Goal: Transaction & Acquisition: Purchase product/service

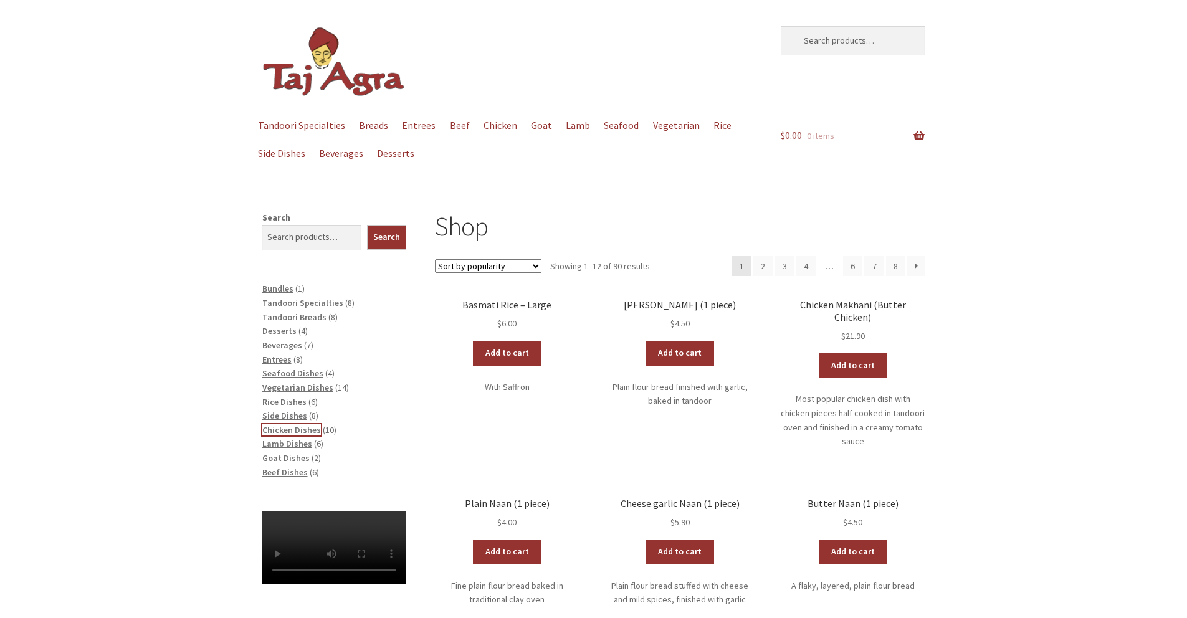
click at [310, 430] on span "Chicken Dishes" at bounding box center [291, 429] width 59 height 11
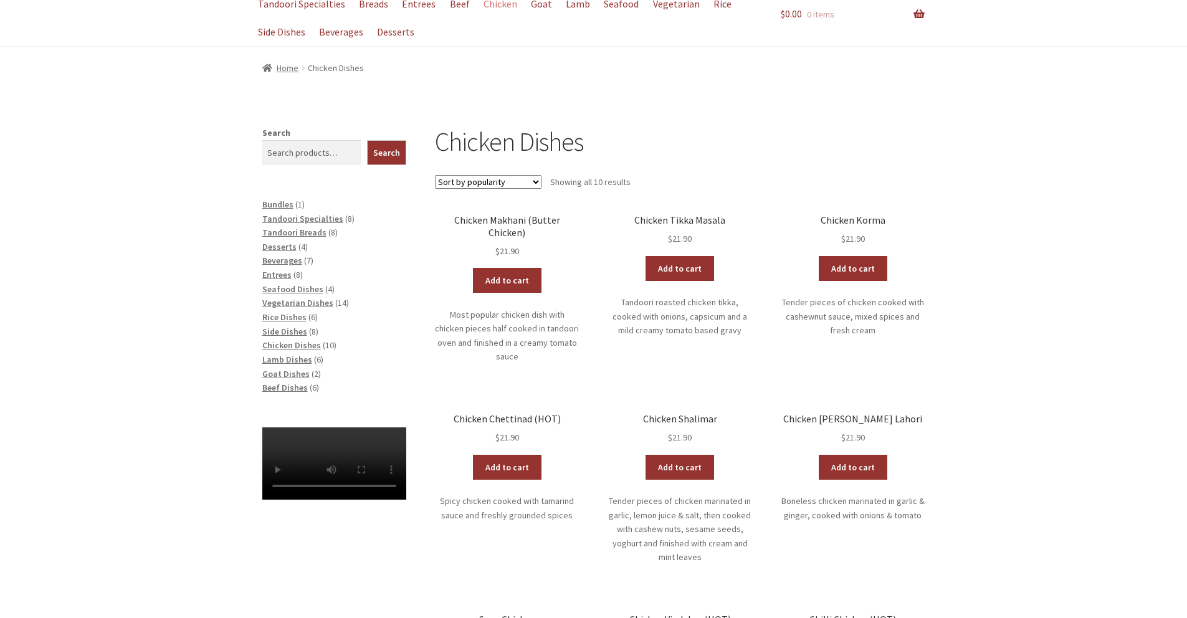
scroll to position [321, 0]
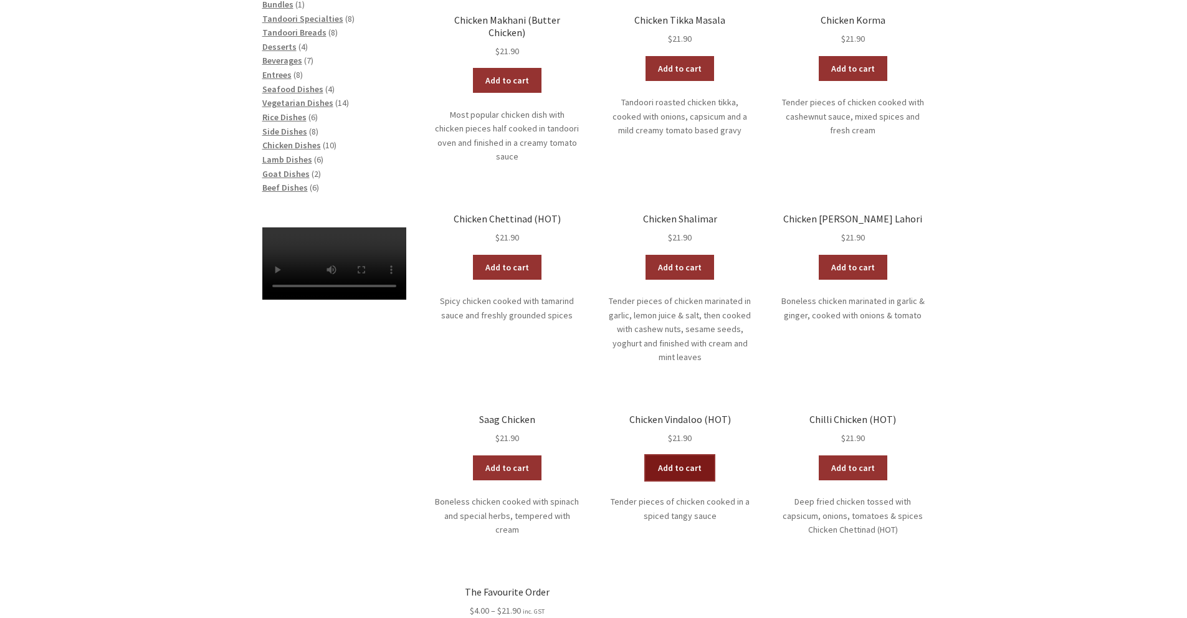
click at [677, 455] on link "Add to cart" at bounding box center [679, 467] width 69 height 25
click at [729, 455] on link "View cart" at bounding box center [713, 467] width 73 height 25
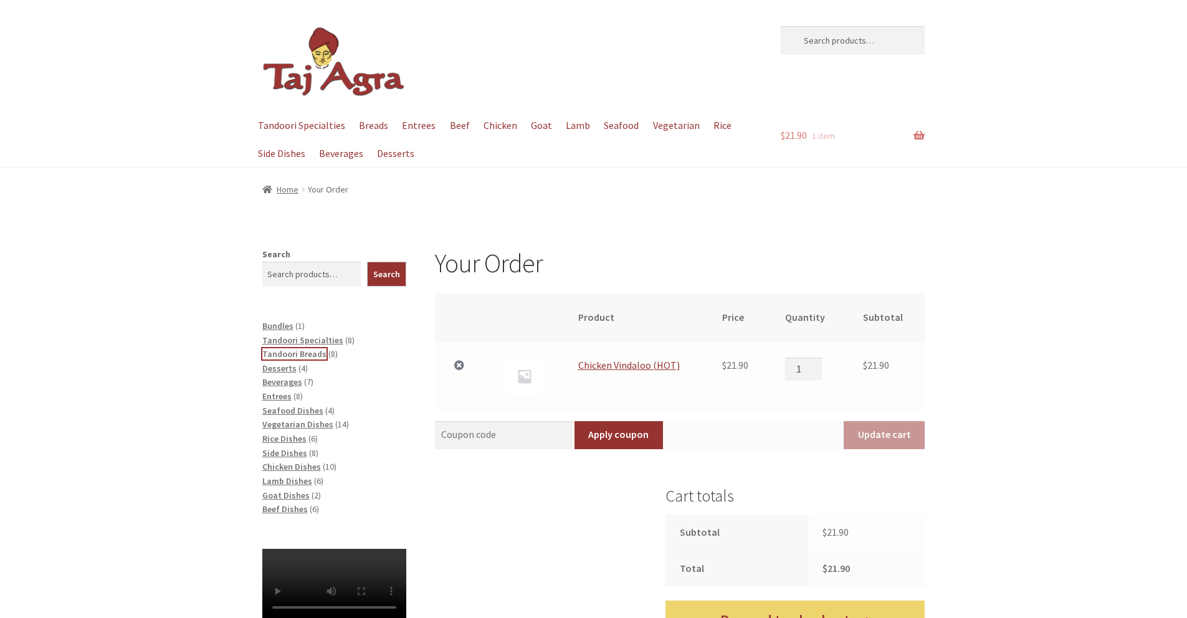
click at [311, 354] on span "Tandoori Breads" at bounding box center [294, 353] width 64 height 11
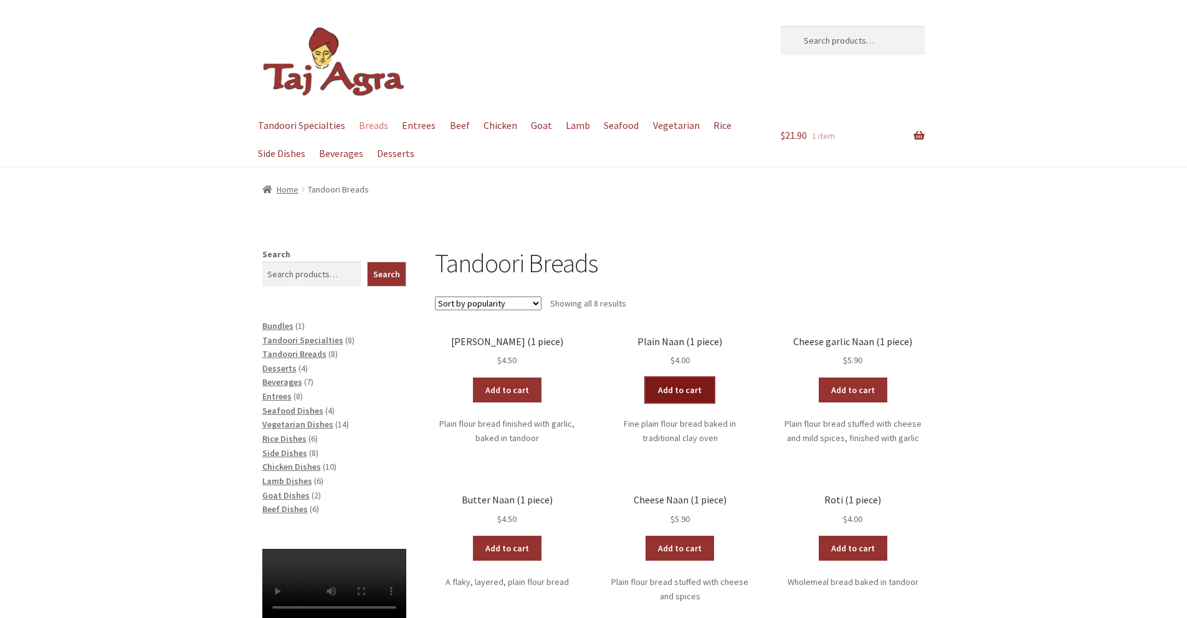
click at [689, 391] on link "Add to cart" at bounding box center [679, 389] width 69 height 25
click at [643, 386] on link "Add to cart" at bounding box center [643, 389] width 69 height 25
click at [717, 394] on link "View cart" at bounding box center [713, 389] width 73 height 25
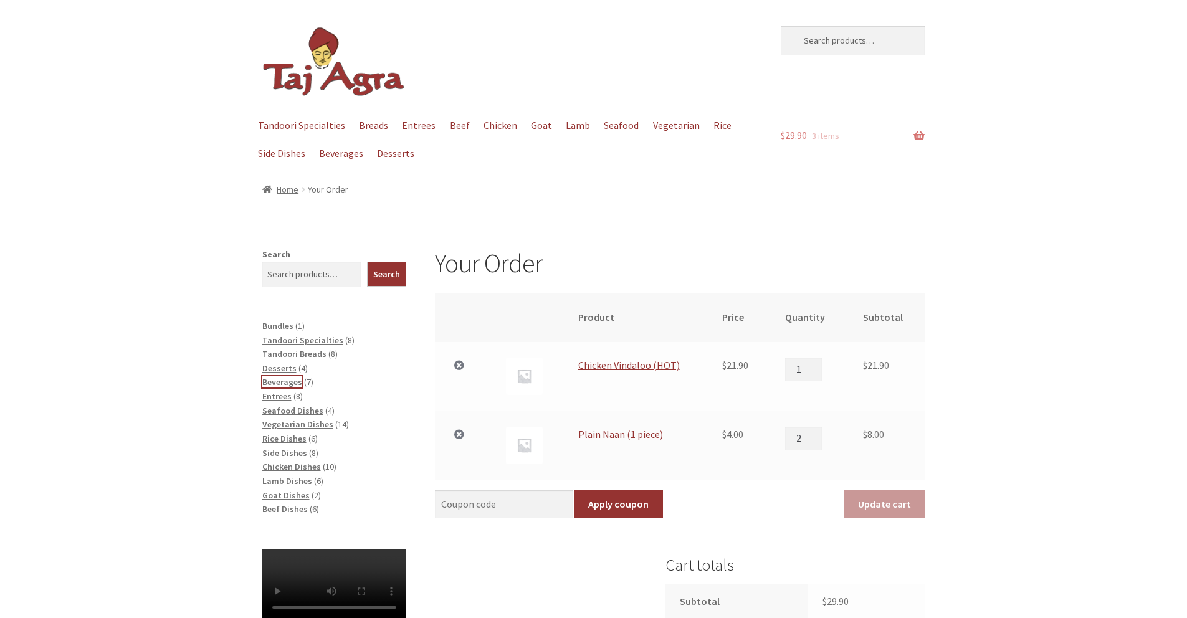
click at [287, 383] on span "Beverages" at bounding box center [282, 381] width 40 height 11
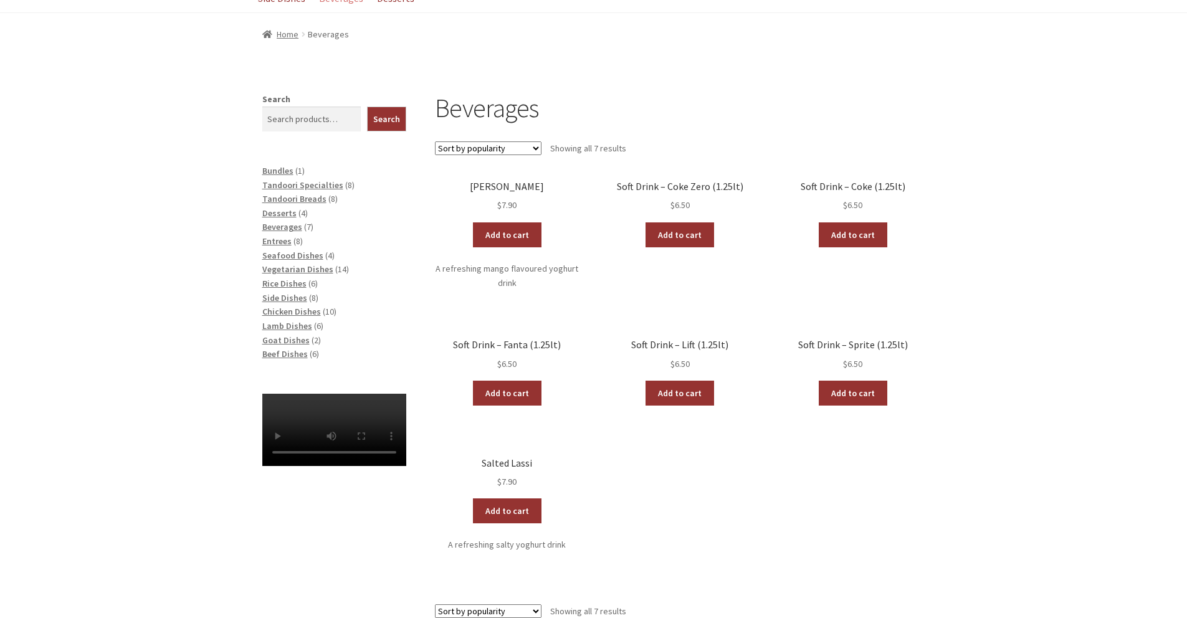
scroll to position [88, 0]
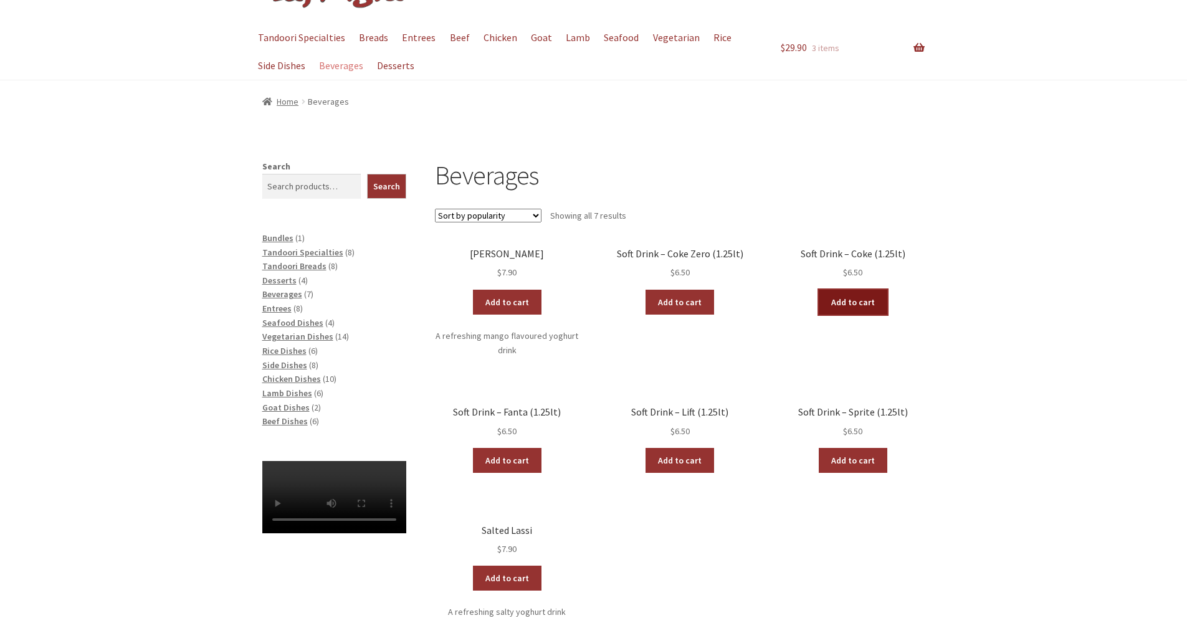
click at [852, 306] on link "Add to cart" at bounding box center [853, 302] width 69 height 25
click at [296, 379] on span "Chicken Dishes" at bounding box center [291, 378] width 59 height 11
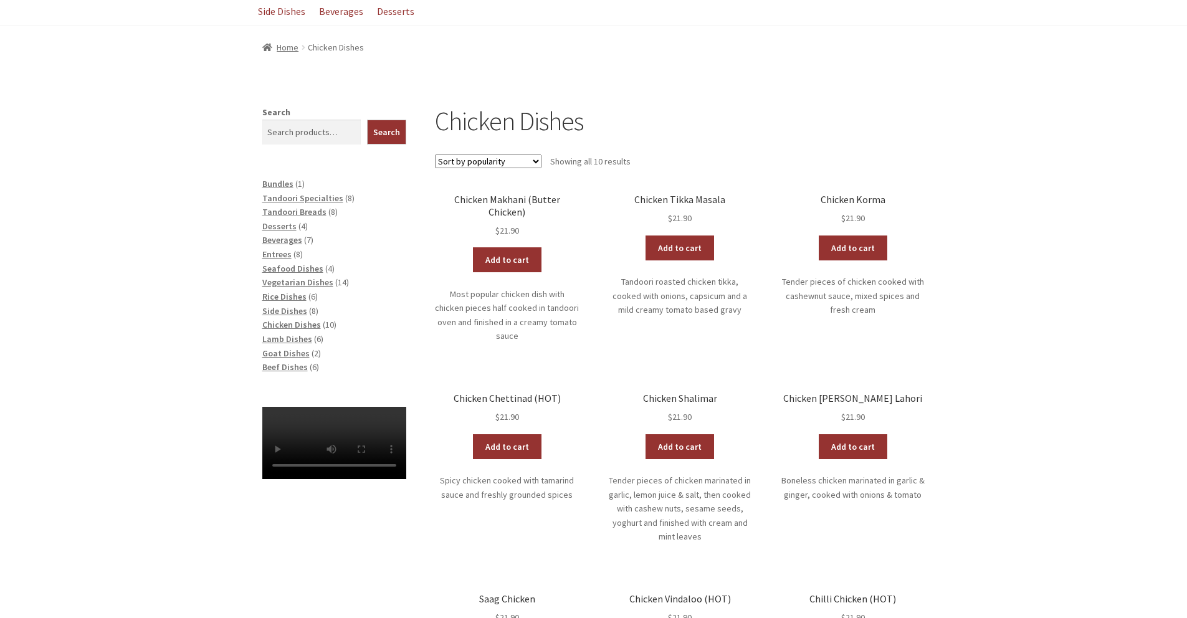
scroll to position [127, 0]
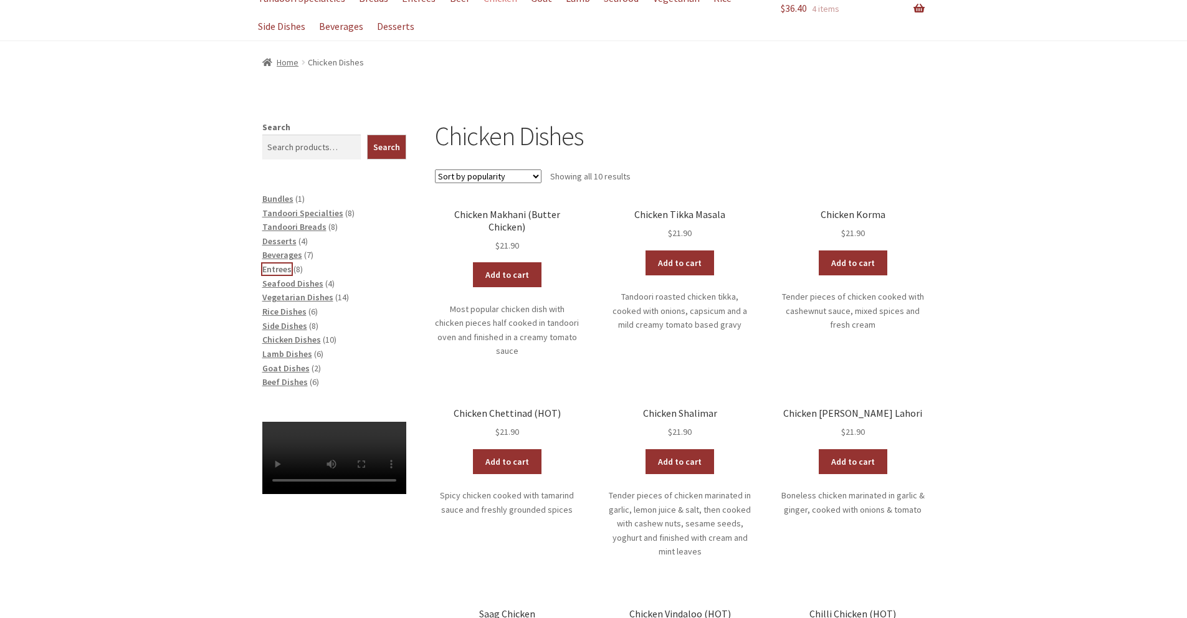
click at [275, 269] on span "Entrees" at bounding box center [276, 269] width 29 height 11
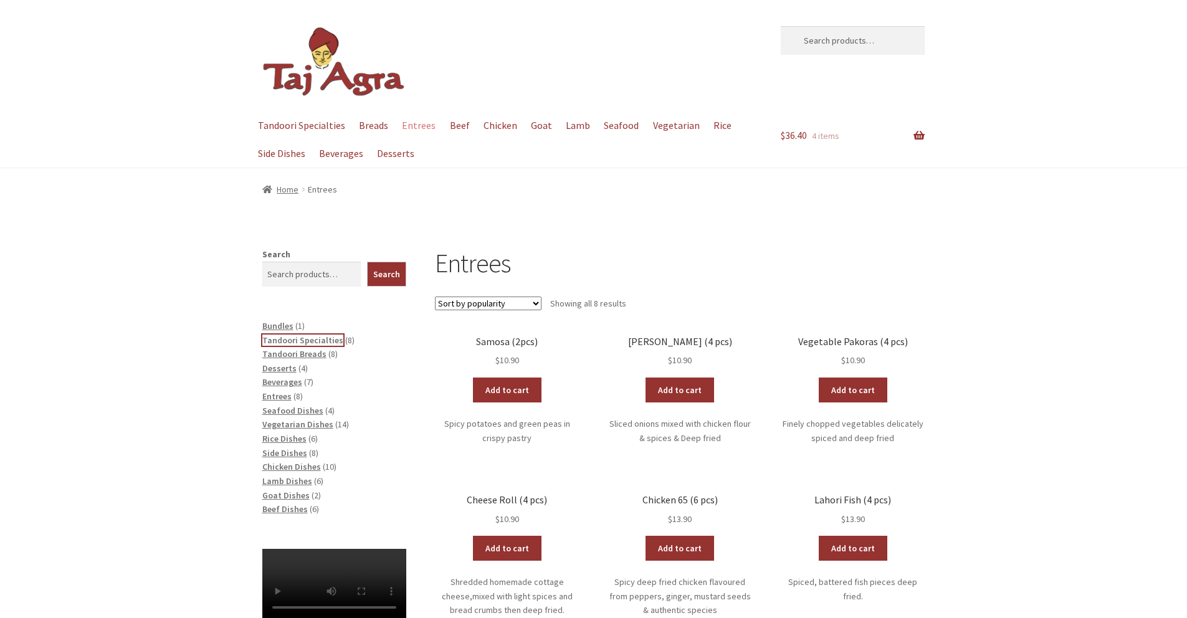
click at [315, 339] on span "Tandoori Specialties" at bounding box center [302, 340] width 81 height 11
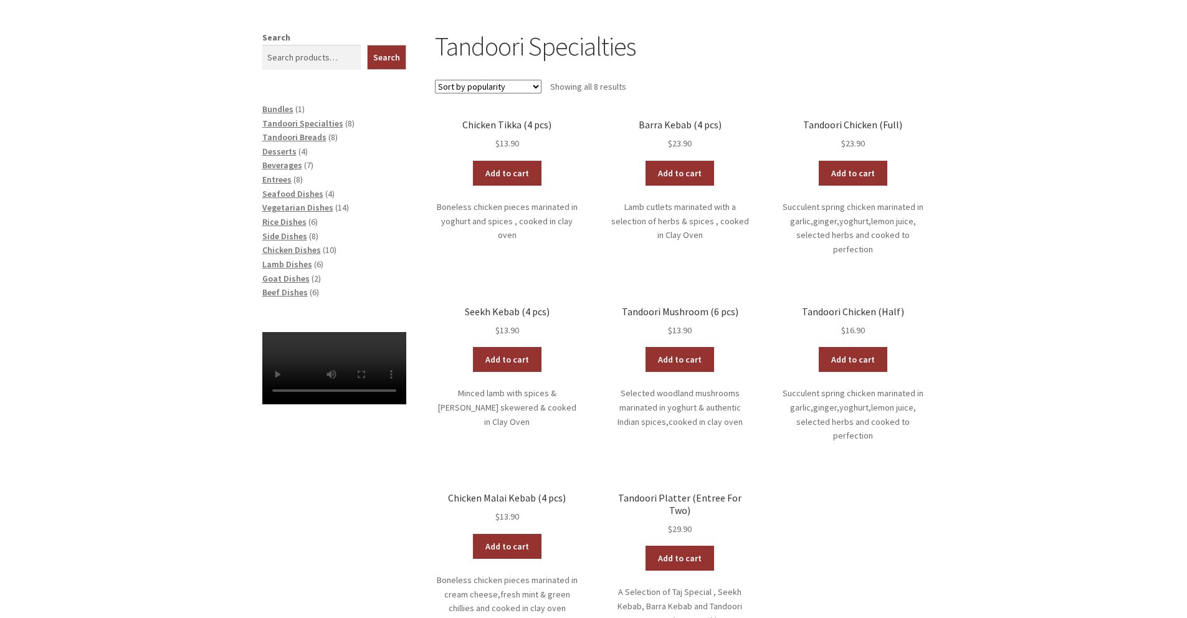
scroll to position [227, 0]
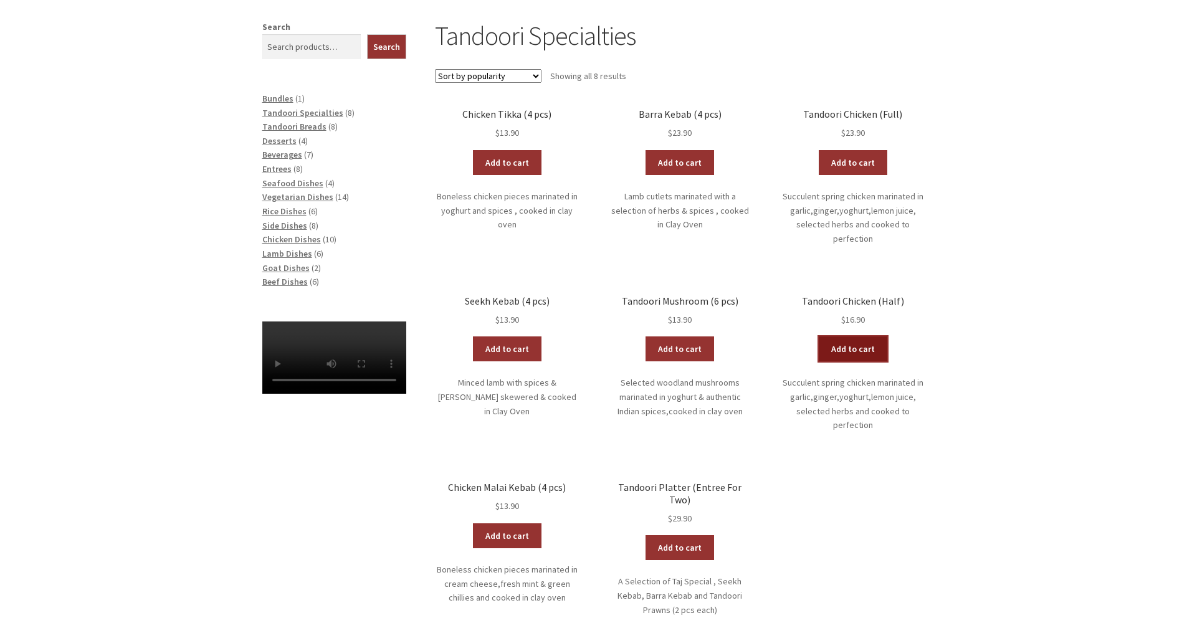
click at [851, 346] on link "Add to cart" at bounding box center [853, 348] width 69 height 25
click at [895, 357] on link "View cart" at bounding box center [886, 348] width 73 height 25
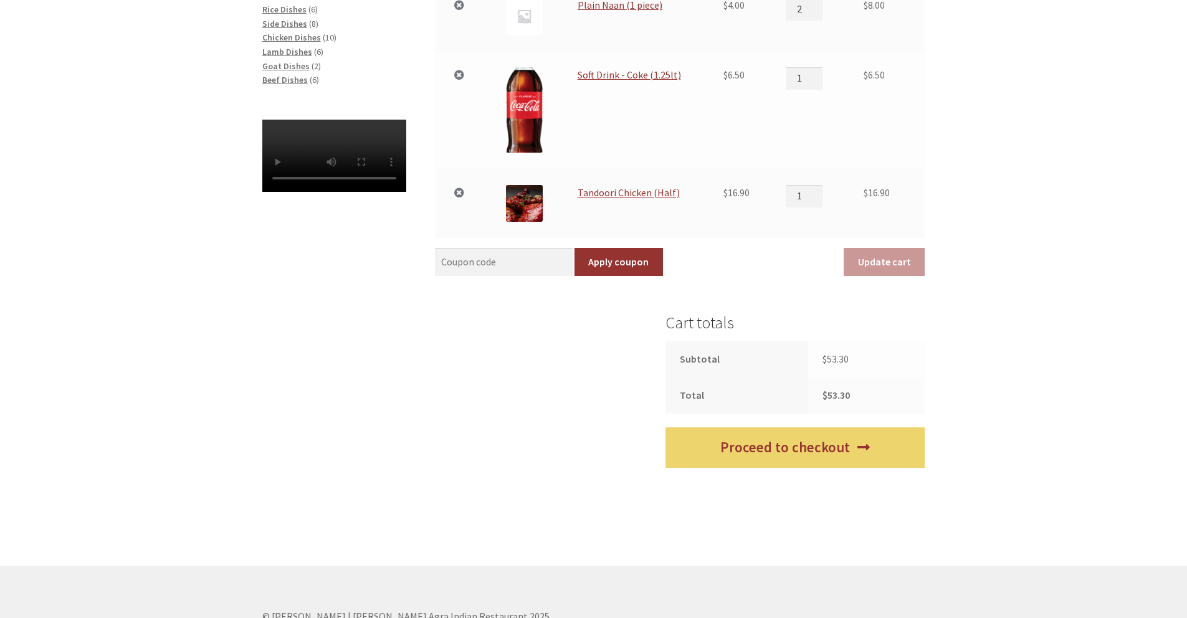
scroll to position [515, 0]
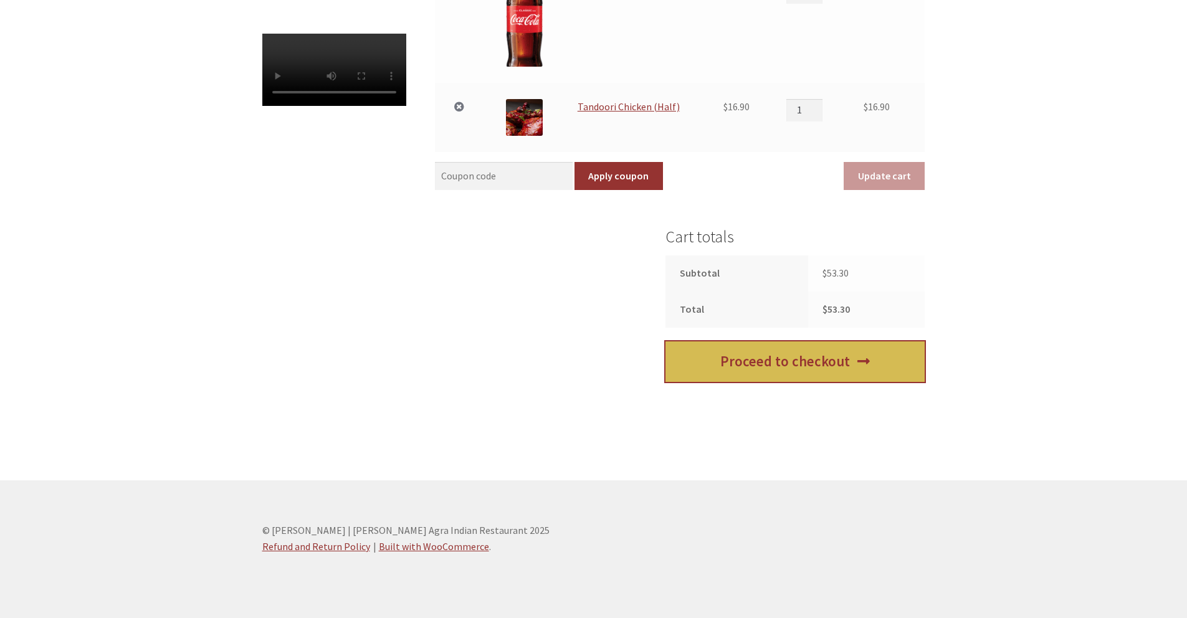
click at [797, 366] on link "Proceed to checkout" at bounding box center [794, 361] width 259 height 40
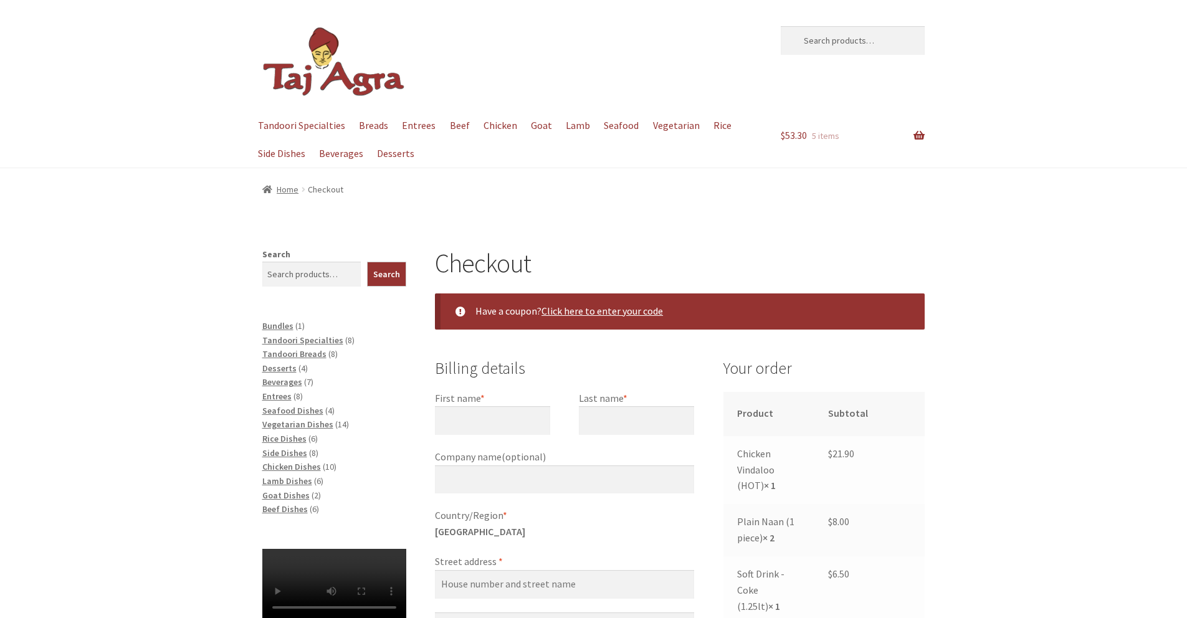
select select "ACT"
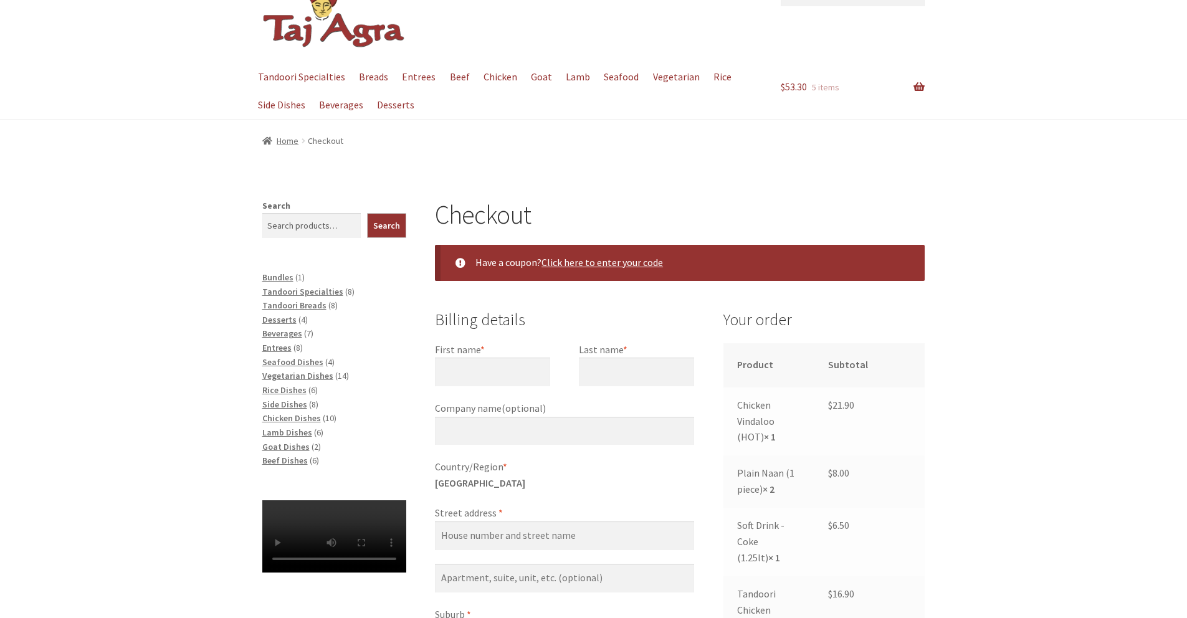
scroll to position [99, 0]
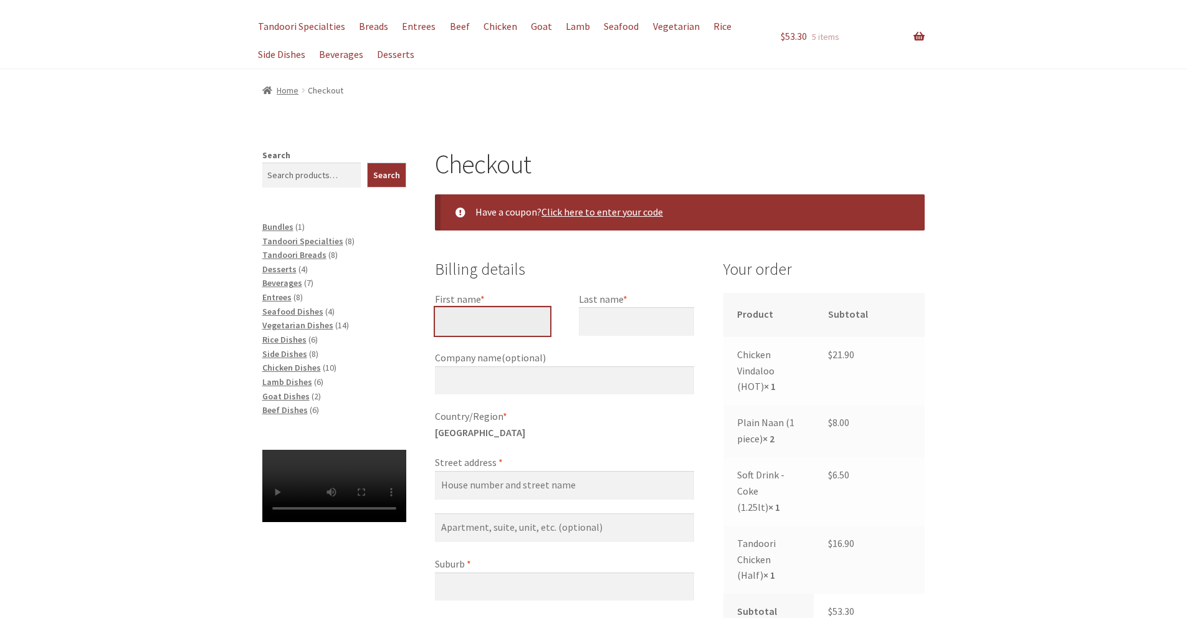
click at [513, 331] on input "First name *" at bounding box center [492, 321] width 115 height 29
type input "Bipin"
drag, startPoint x: 653, startPoint y: 308, endPoint x: 650, endPoint y: 320, distance: 12.2
click at [653, 309] on input "Last name *" at bounding box center [636, 321] width 115 height 29
type input "Basnet"
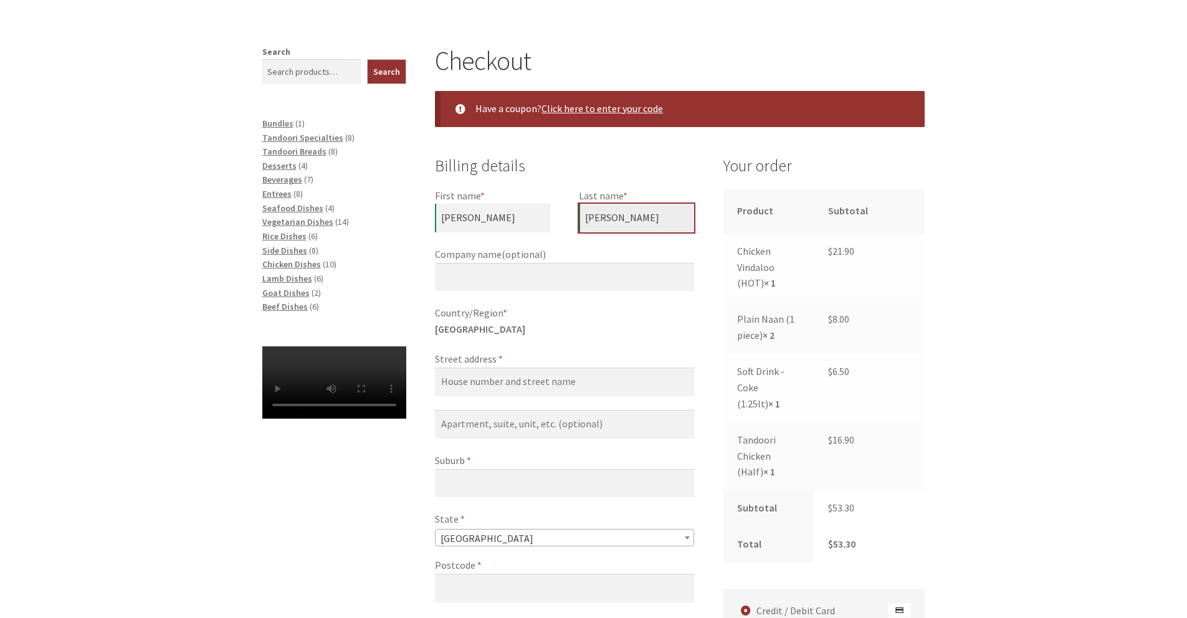
scroll to position [203, 0]
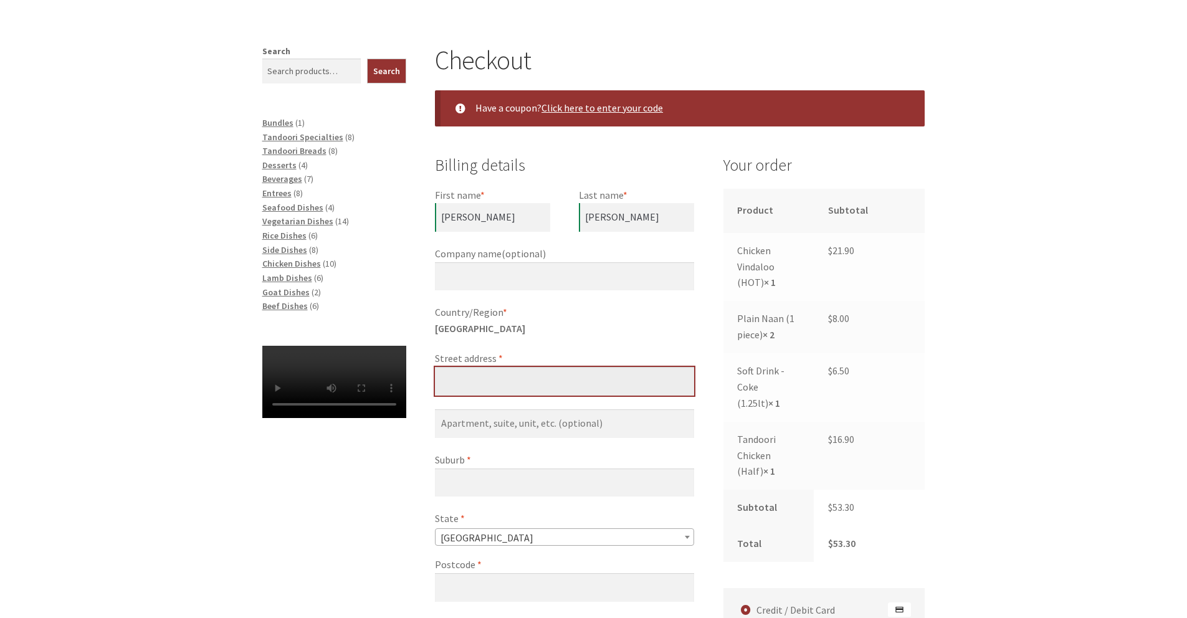
click at [508, 385] on input "Street address *" at bounding box center [564, 381] width 259 height 29
type input "Unit 10 33 Leahy Close"
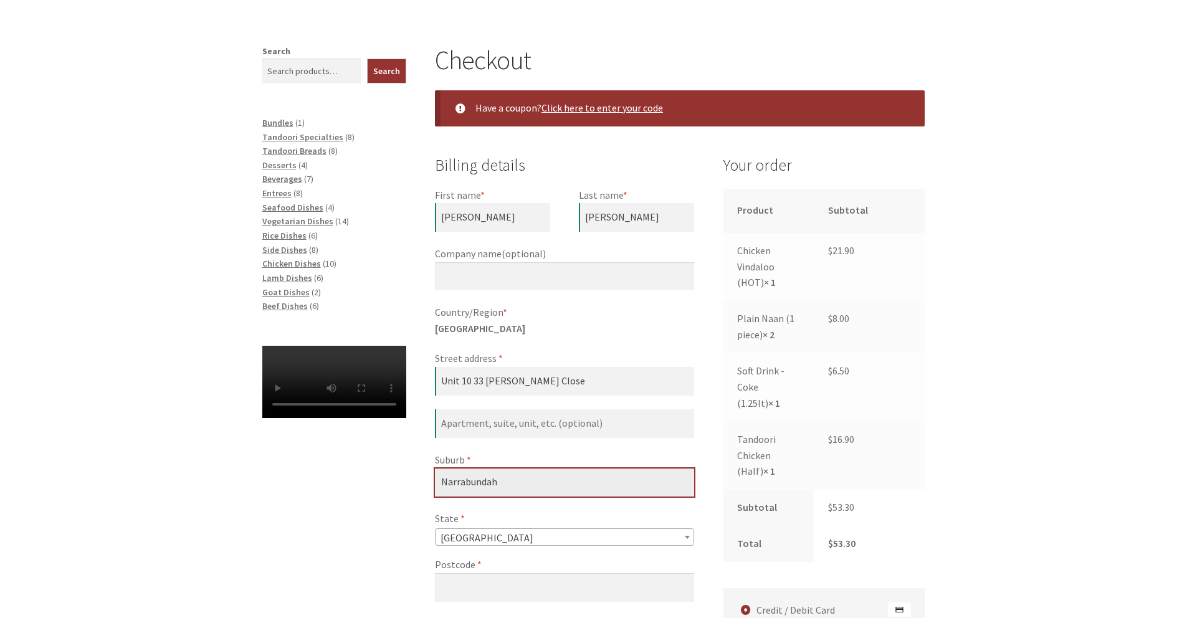
type input "Narrabundah"
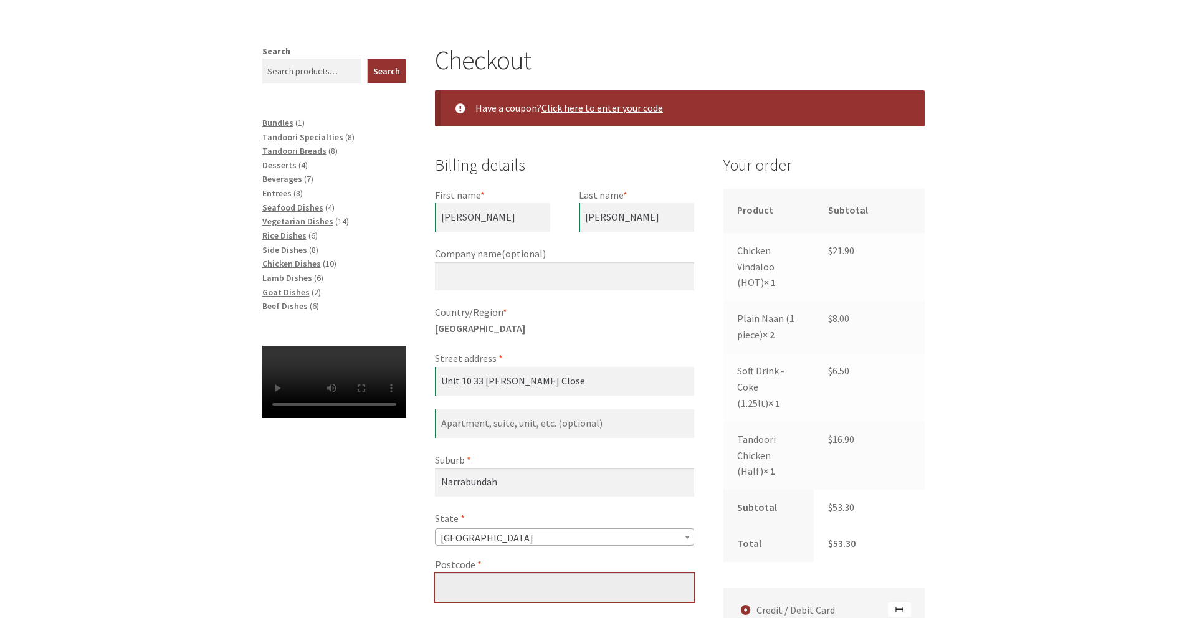
click at [565, 589] on input "Postcode *" at bounding box center [564, 587] width 259 height 29
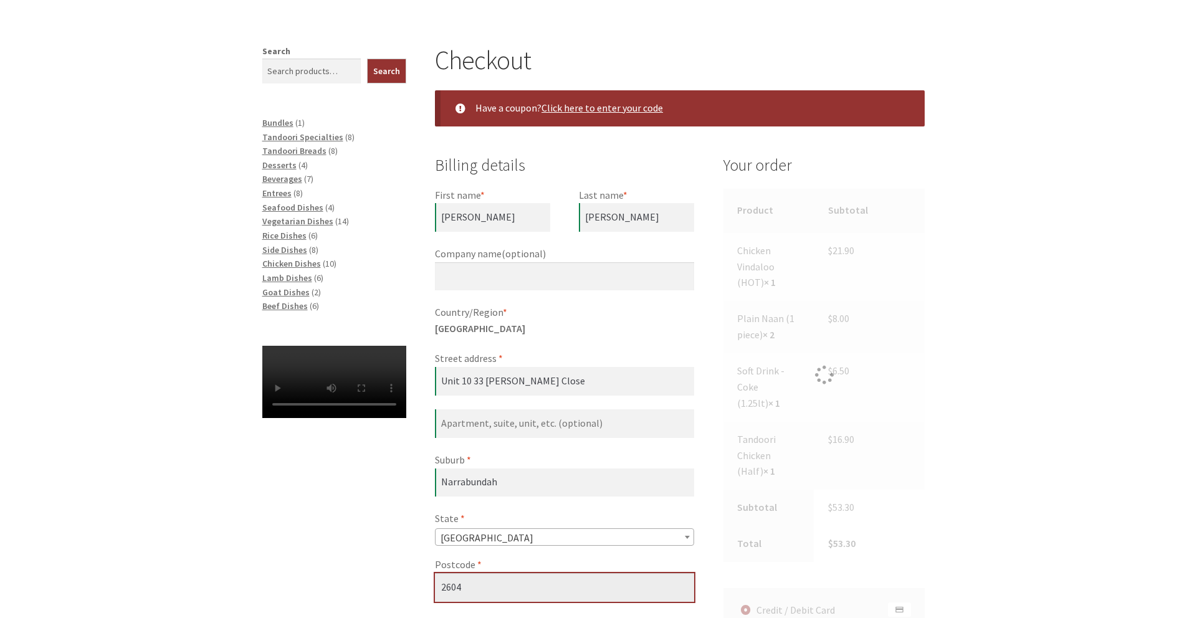
type input "2604"
click at [364, 537] on div "Checkout Have a coupon? Click here to enter your code Coupon: Apply coupon Bill…" at bounding box center [593, 568] width 715 height 1048
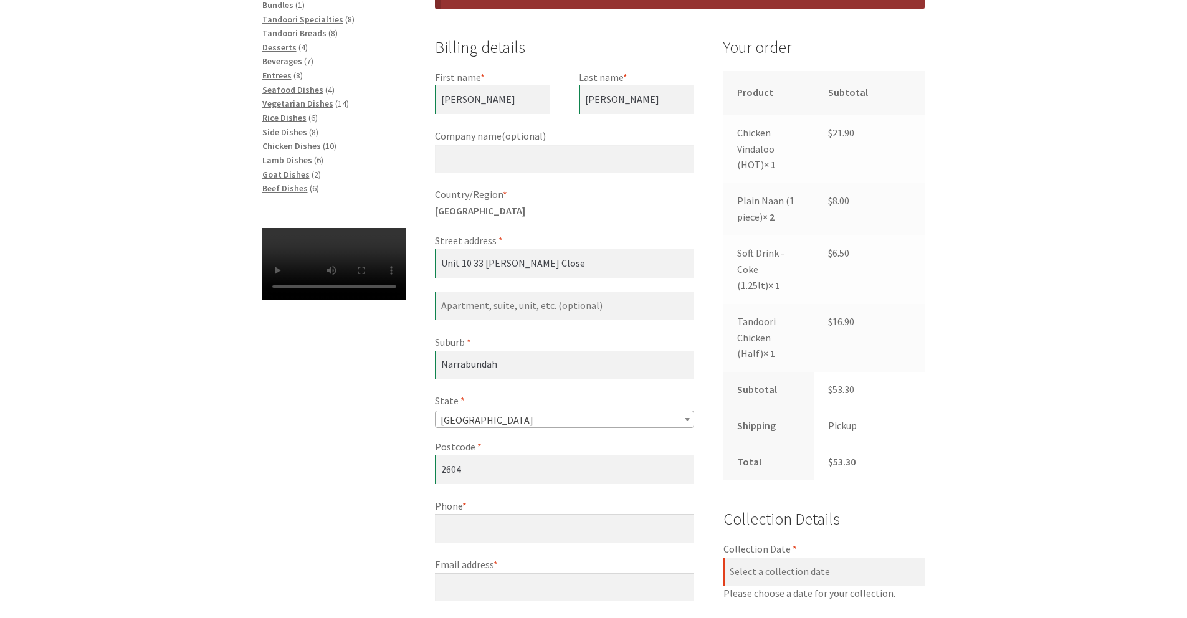
scroll to position [354, 0]
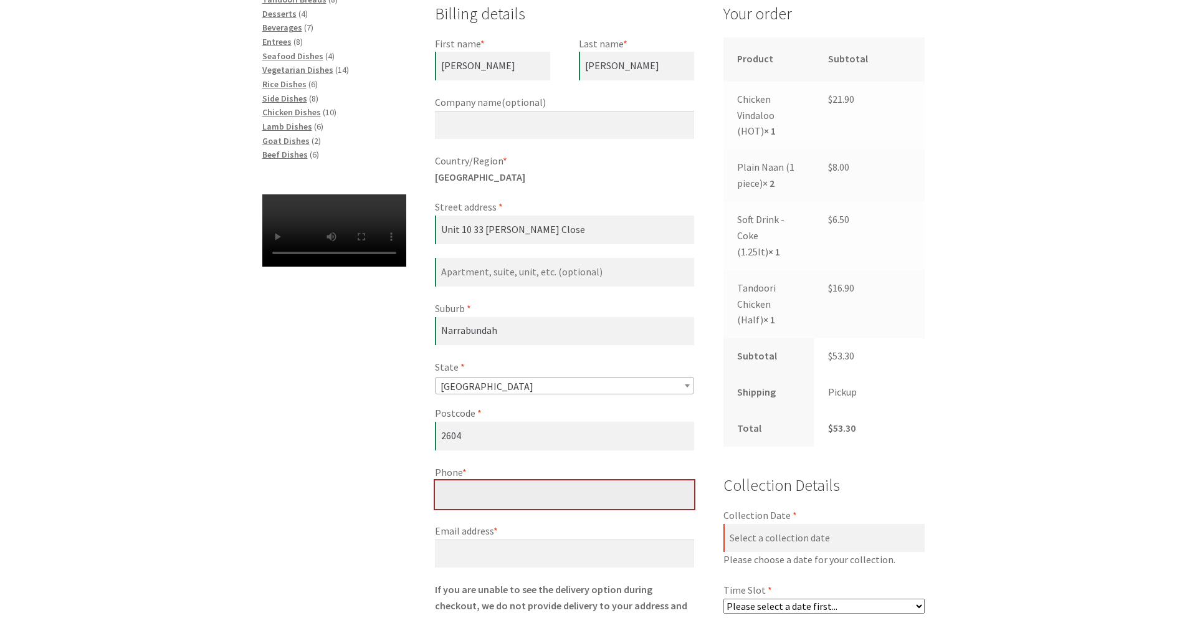
click at [490, 503] on input "Phone *" at bounding box center [564, 494] width 259 height 29
type input "0424851296"
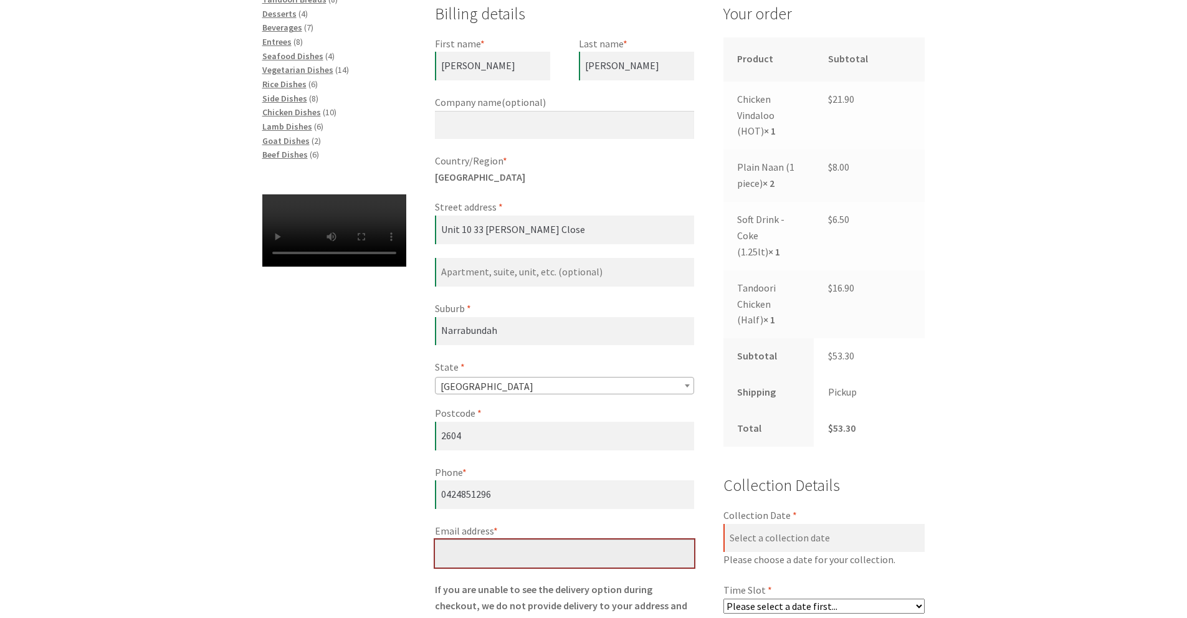
click at [520, 551] on input "Email address *" at bounding box center [564, 553] width 259 height 29
type input "bipin2047@gmail.com"
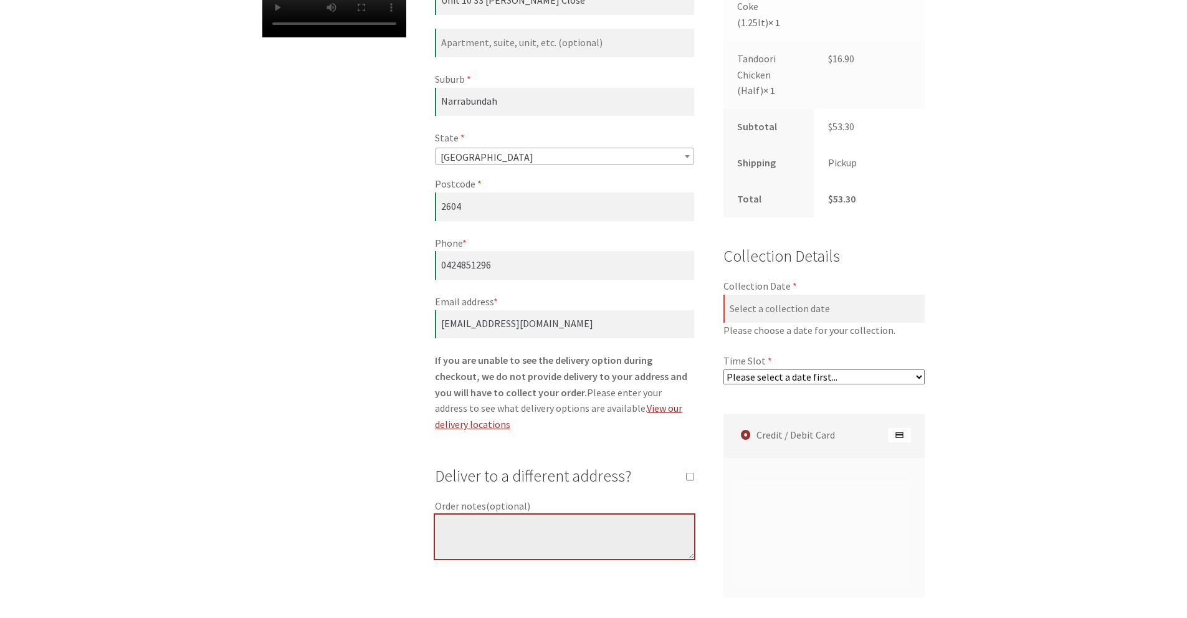
click at [523, 515] on textarea "Order notes (optional)" at bounding box center [564, 537] width 259 height 45
type textarea "Please, NO butter or cheese in Naan. I am allergic to it. Pure 100% PLAIN Naan.…"
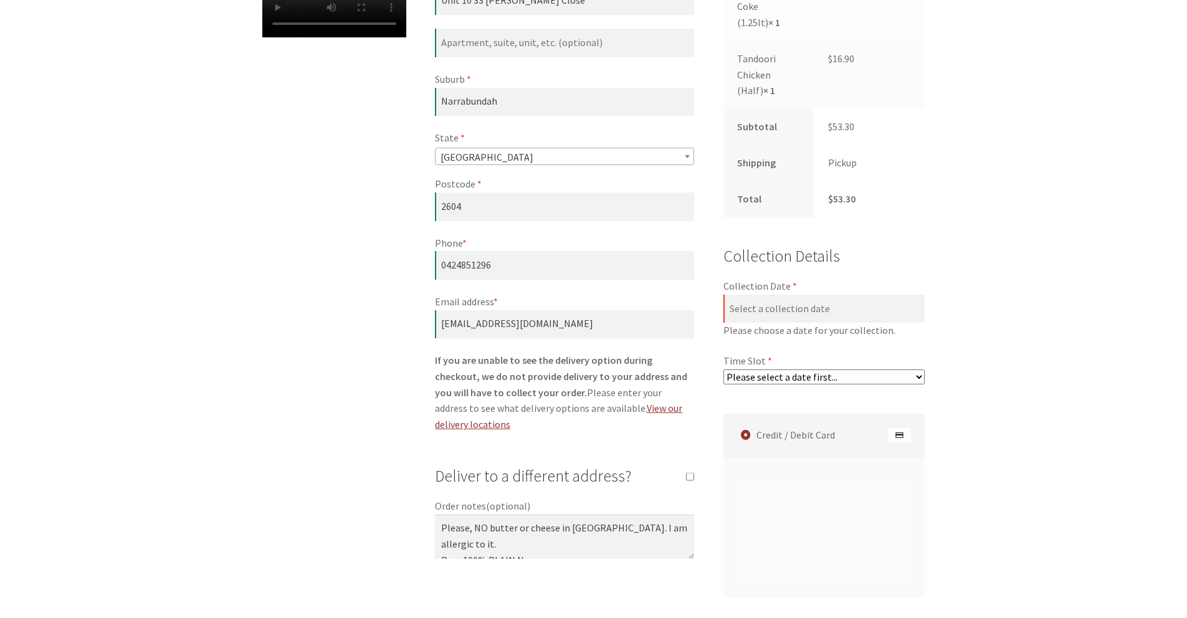
click at [849, 376] on select "Please select a date first..." at bounding box center [824, 376] width 202 height 15
click at [804, 308] on input "Collection Date *" at bounding box center [824, 309] width 202 height 29
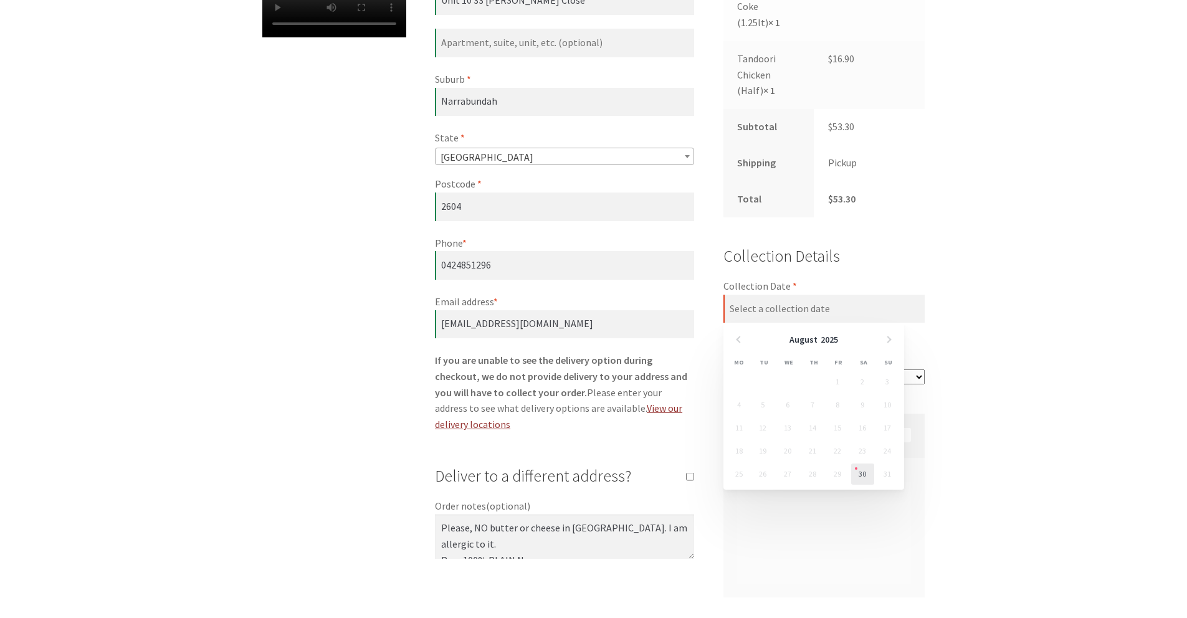
click at [858, 477] on link "30" at bounding box center [862, 473] width 23 height 21
type input "30/08/2025"
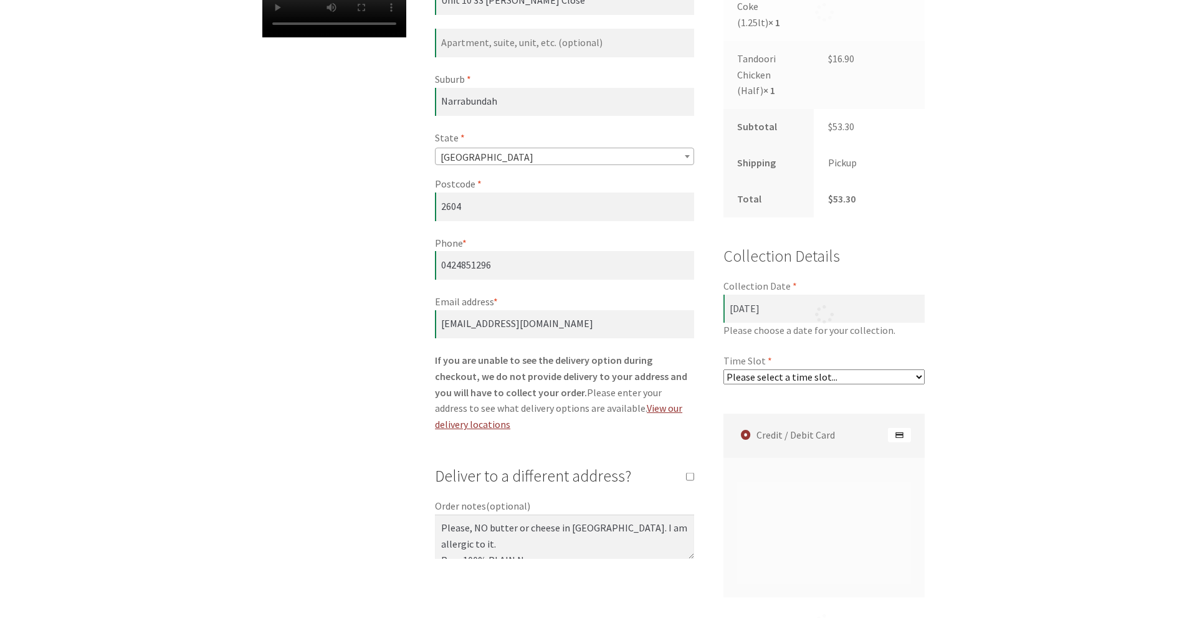
click at [787, 369] on div "Checkout" at bounding box center [824, 315] width 202 height 142
click at [789, 373] on select "Please select a time slot... 07:25 PM - 07:55 PM 07:55 PM - 08:25 PM 08:25 PM -…" at bounding box center [824, 376] width 202 height 15
select select "60c2ef62db861/3|0.00"
click at [723, 369] on select "Please select a time slot... 07:25 PM - 07:55 PM 07:55 PM - 08:25 PM 08:25 PM -…" at bounding box center [824, 376] width 202 height 15
click at [1036, 427] on div "Checkout Have a coupon? Click here to enter your code Coupon: Apply coupon Bill…" at bounding box center [593, 291] width 1187 height 1254
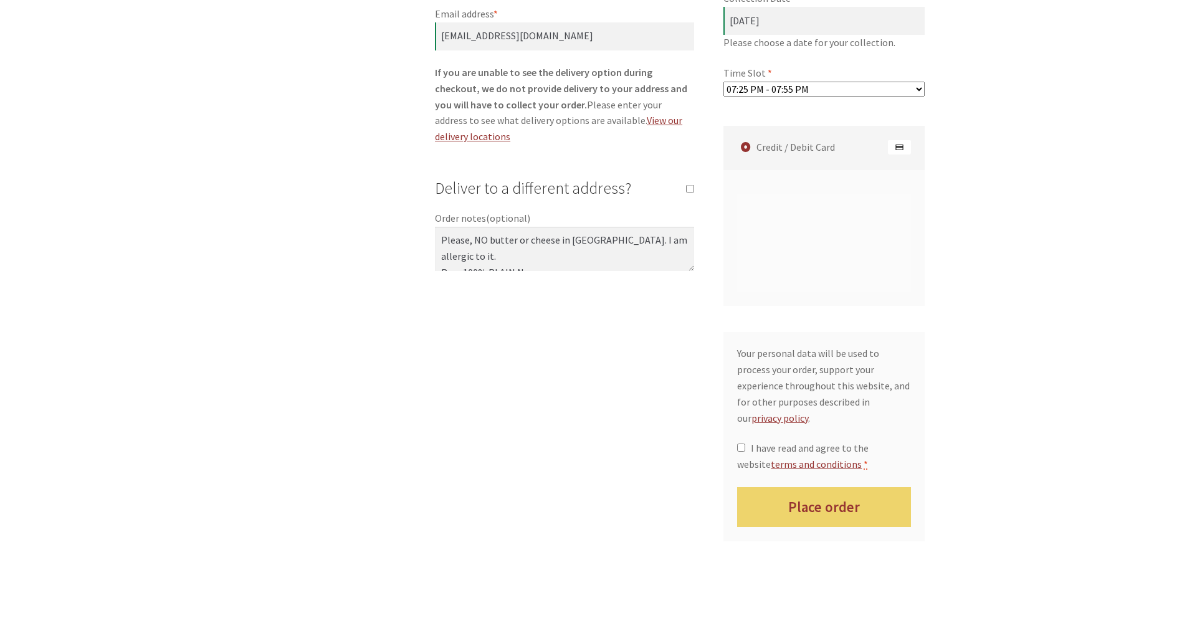
scroll to position [885, 0]
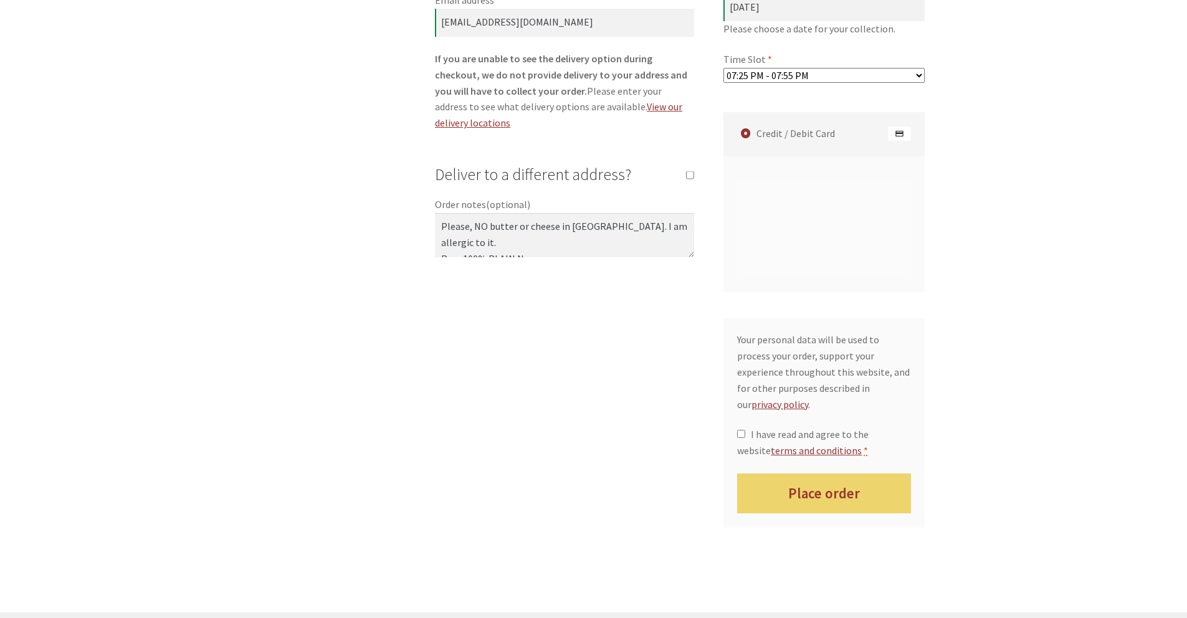
click at [779, 428] on span "I have read and agree to the website terms and conditions" at bounding box center [802, 442] width 131 height 29
click at [745, 430] on input "I have read and agree to the website terms and conditions *" at bounding box center [741, 434] width 8 height 8
checkbox input "true"
click at [830, 477] on button "Place order" at bounding box center [824, 493] width 174 height 40
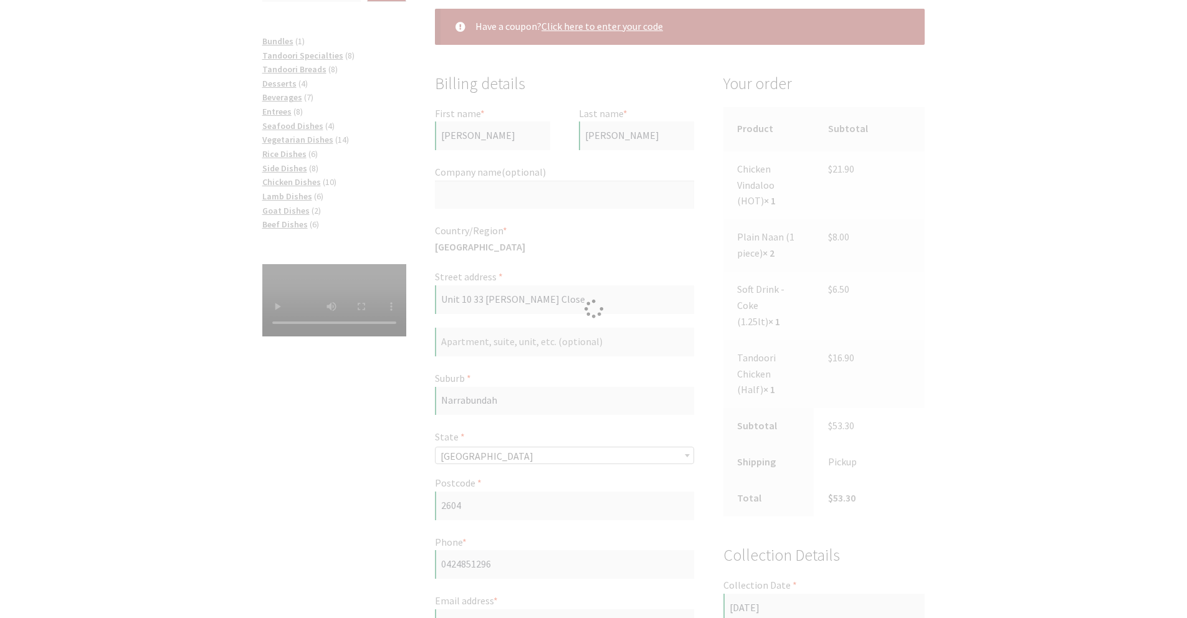
scroll to position [283, 0]
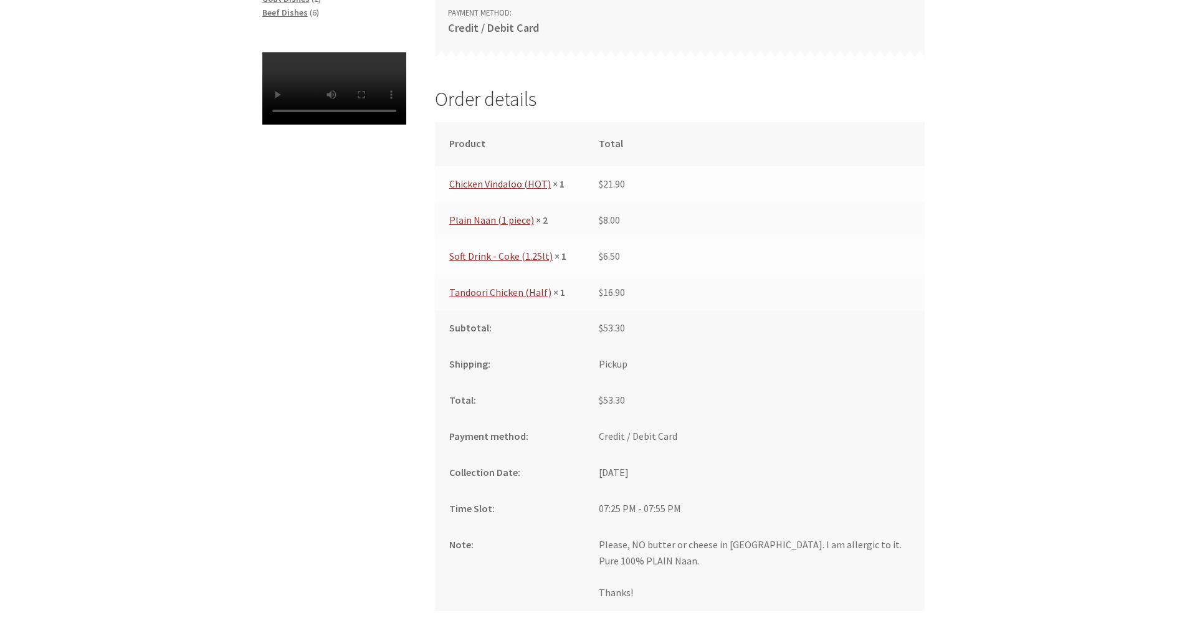
scroll to position [691, 0]
